Goal: Task Accomplishment & Management: Manage account settings

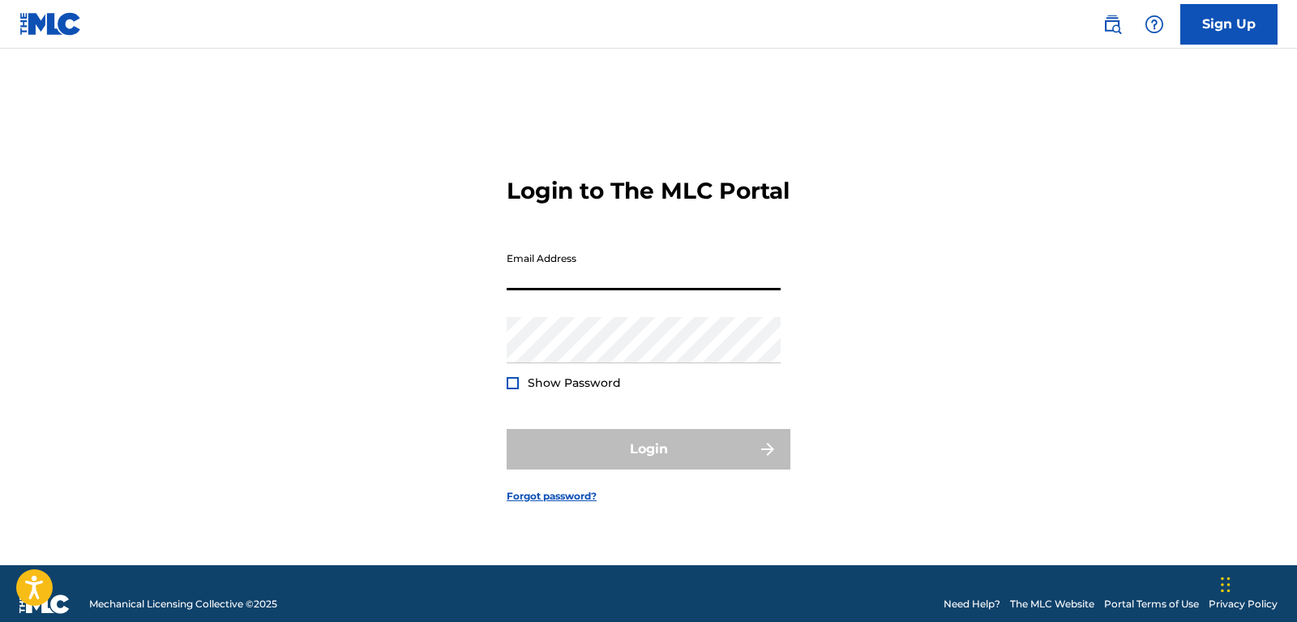
click at [1065, 187] on div "Login to The MLC Portal Email Address Password Show Password Login Forgot passw…" at bounding box center [648, 327] width 1135 height 476
click at [581, 284] on input "Email Address" at bounding box center [644, 267] width 274 height 46
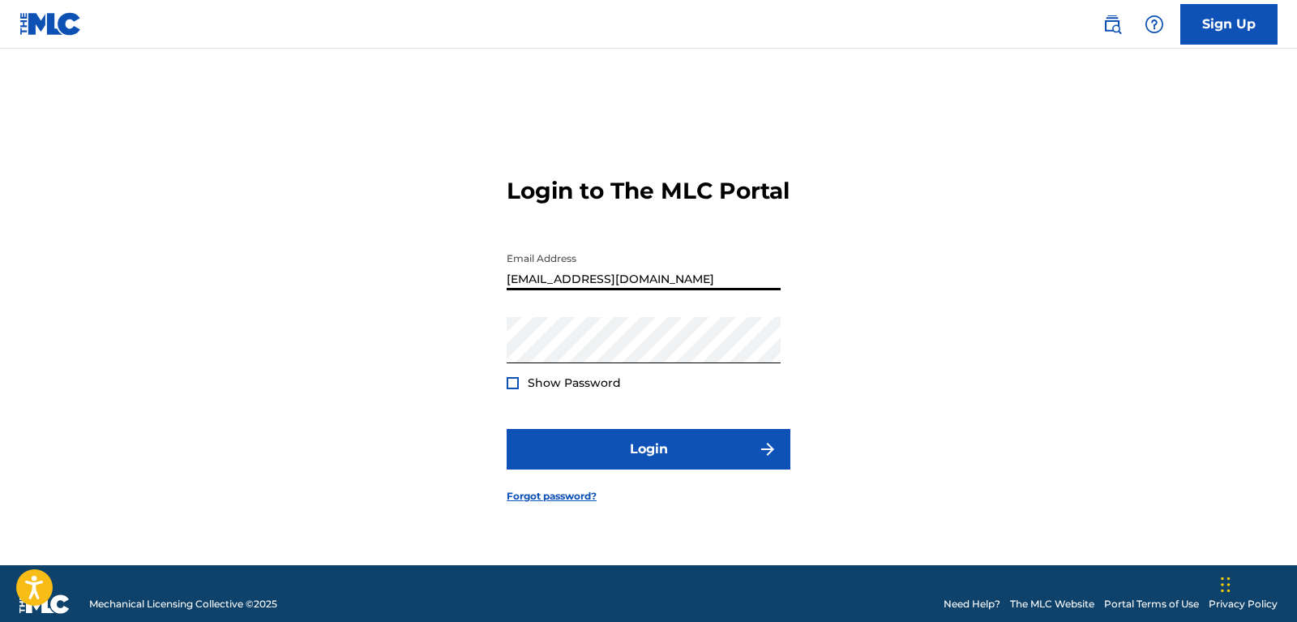
type input "[EMAIL_ADDRESS][DOMAIN_NAME]"
click at [599, 390] on span "Show Password" at bounding box center [574, 382] width 93 height 15
click at [512, 389] on div at bounding box center [513, 383] width 12 height 12
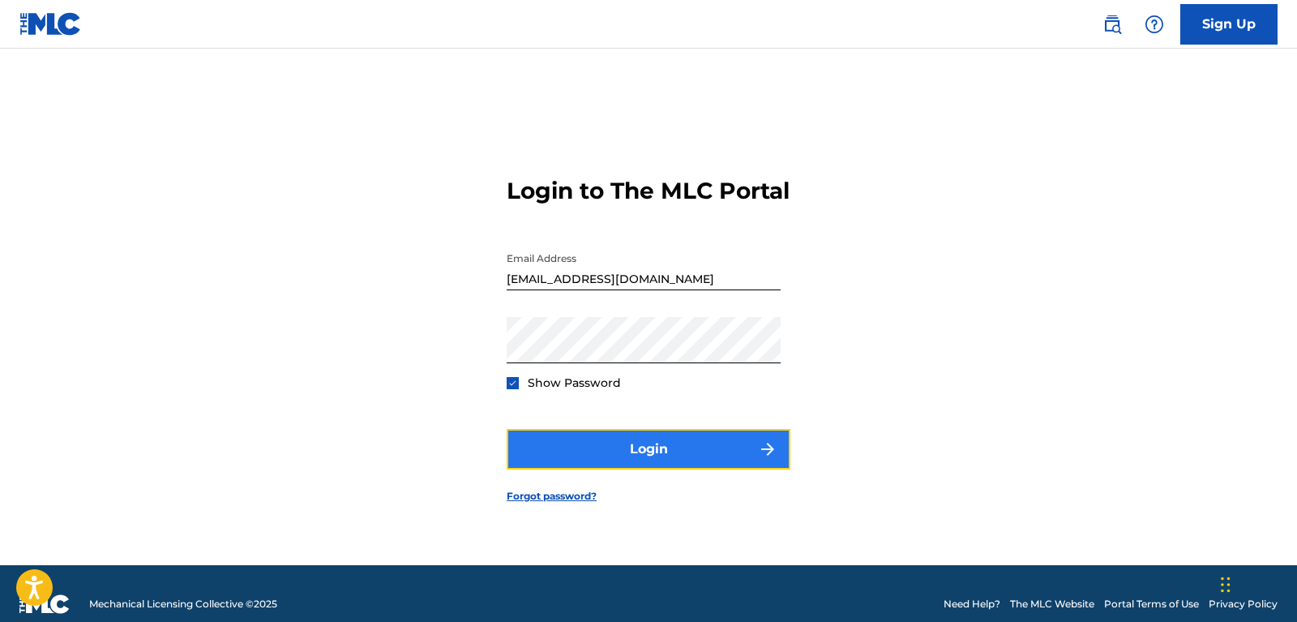
click at [596, 469] on button "Login" at bounding box center [649, 449] width 284 height 41
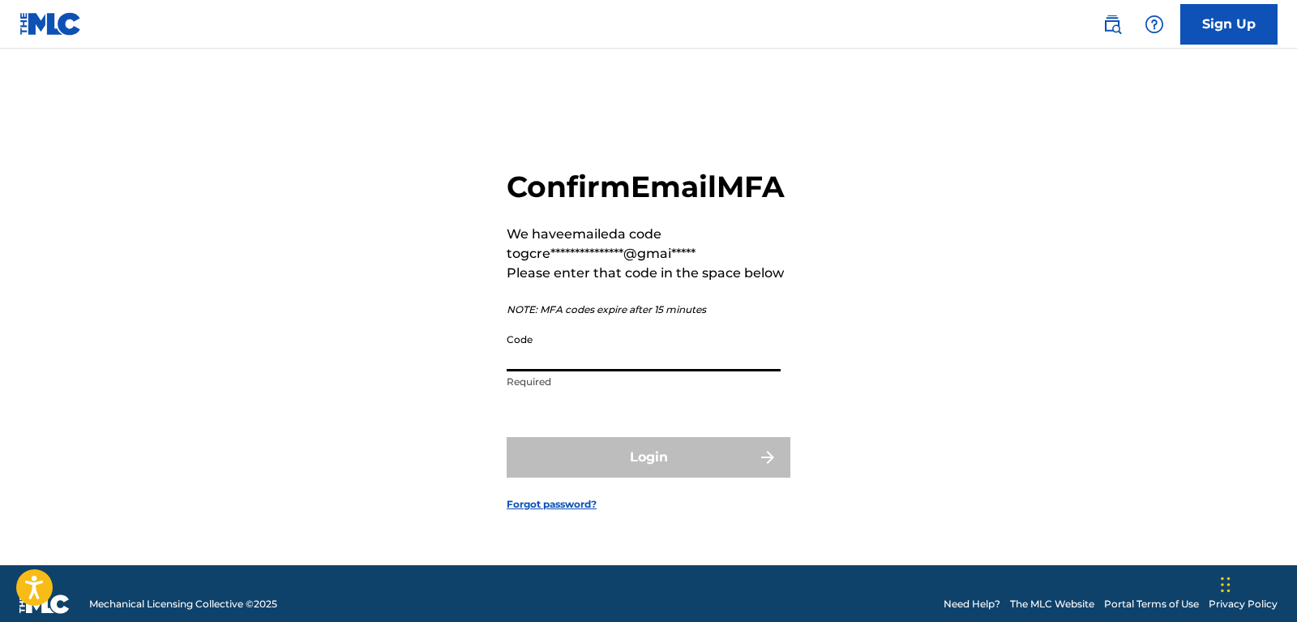
click at [584, 370] on input "Code" at bounding box center [644, 348] width 274 height 46
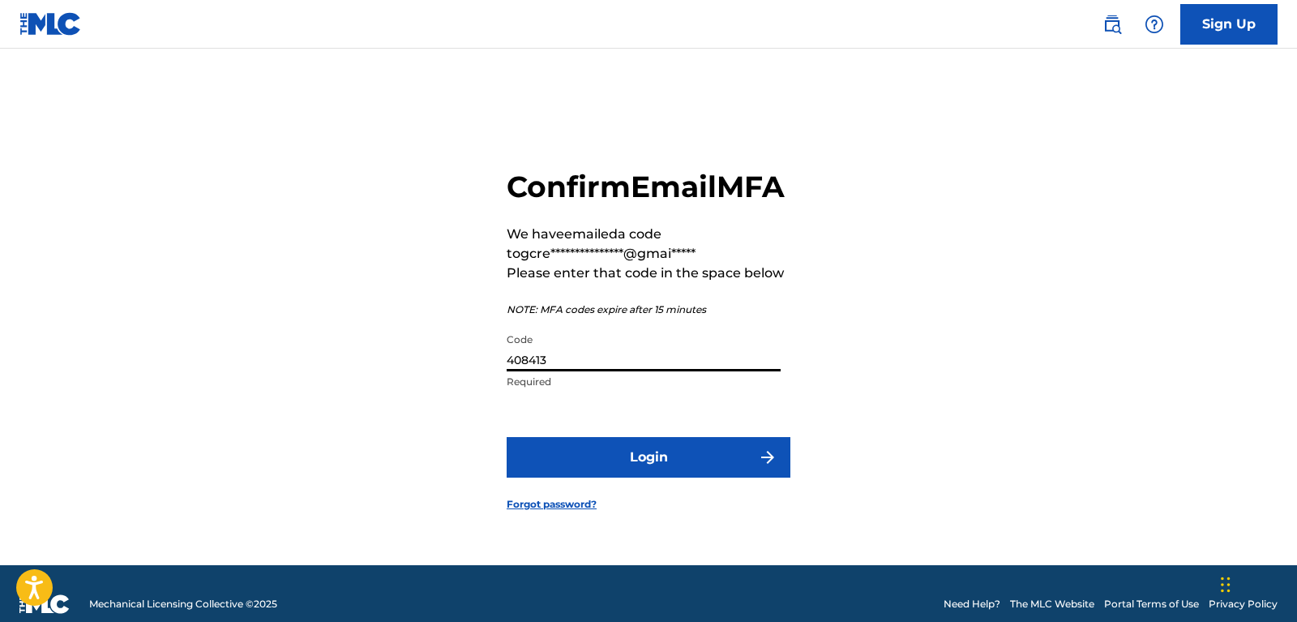
type input "408413"
click at [507, 437] on button "Login" at bounding box center [649, 457] width 284 height 41
